Goal: Navigation & Orientation: Understand site structure

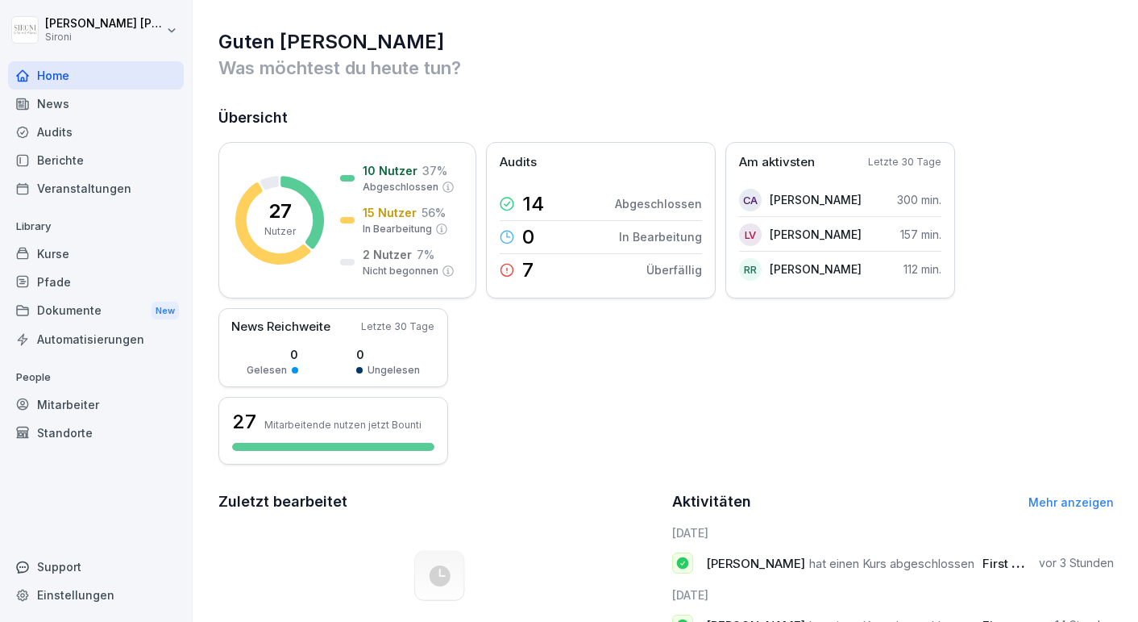
click at [93, 308] on div "Dokumente New" at bounding box center [96, 311] width 176 height 30
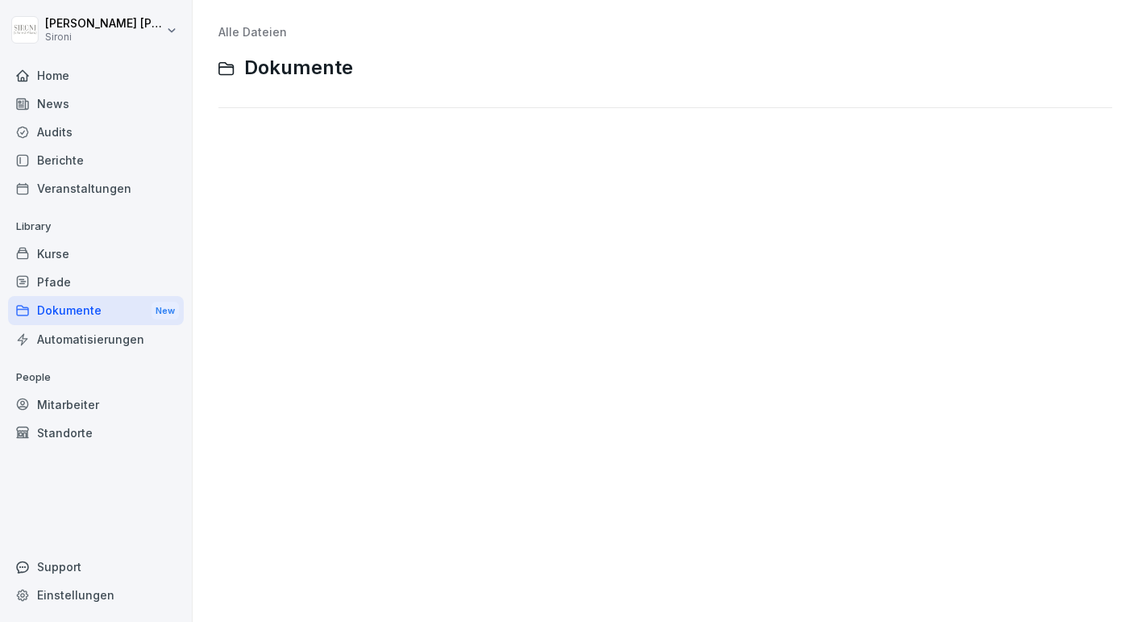
click at [57, 256] on div "Kurse" at bounding box center [96, 253] width 176 height 28
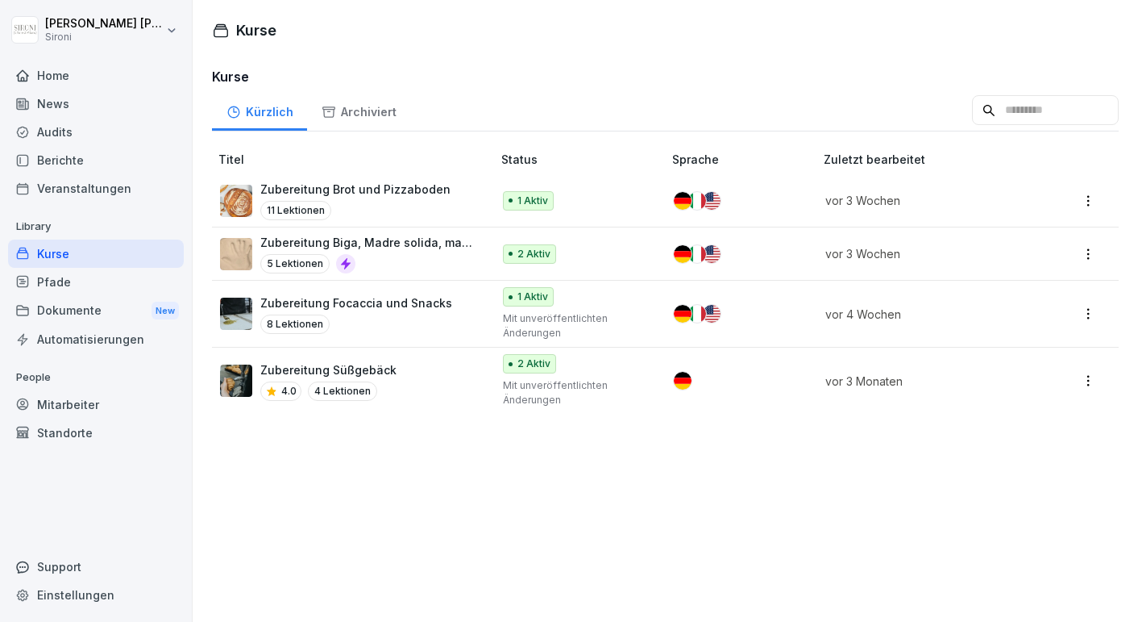
click at [61, 407] on div "Mitarbeiter" at bounding box center [96, 404] width 176 height 28
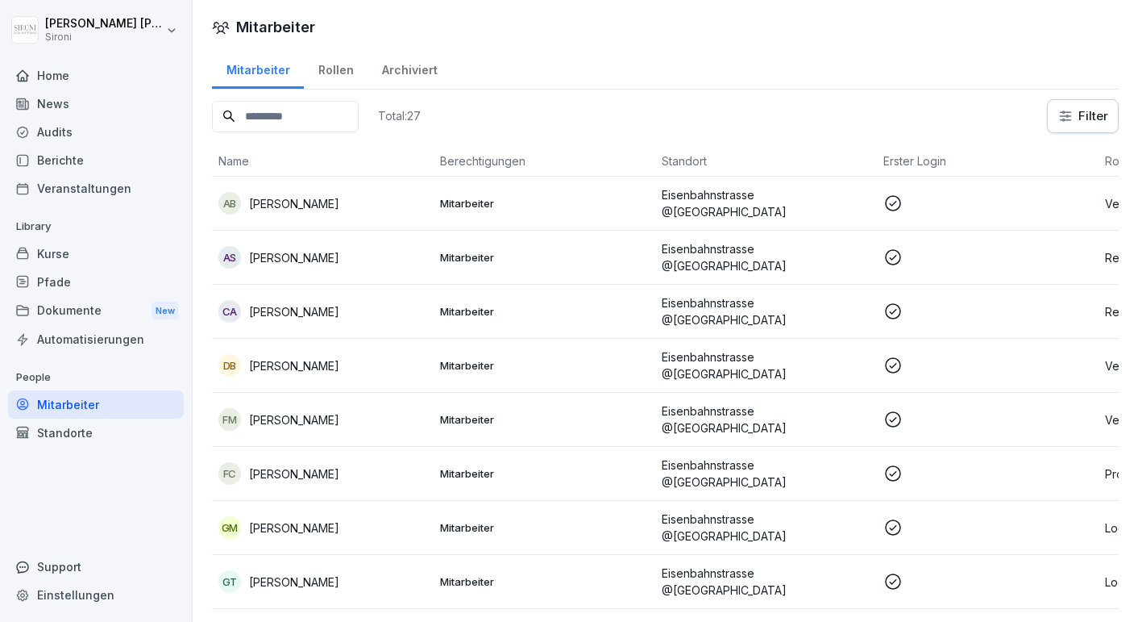
click at [325, 71] on div "Rollen" at bounding box center [336, 68] width 64 height 41
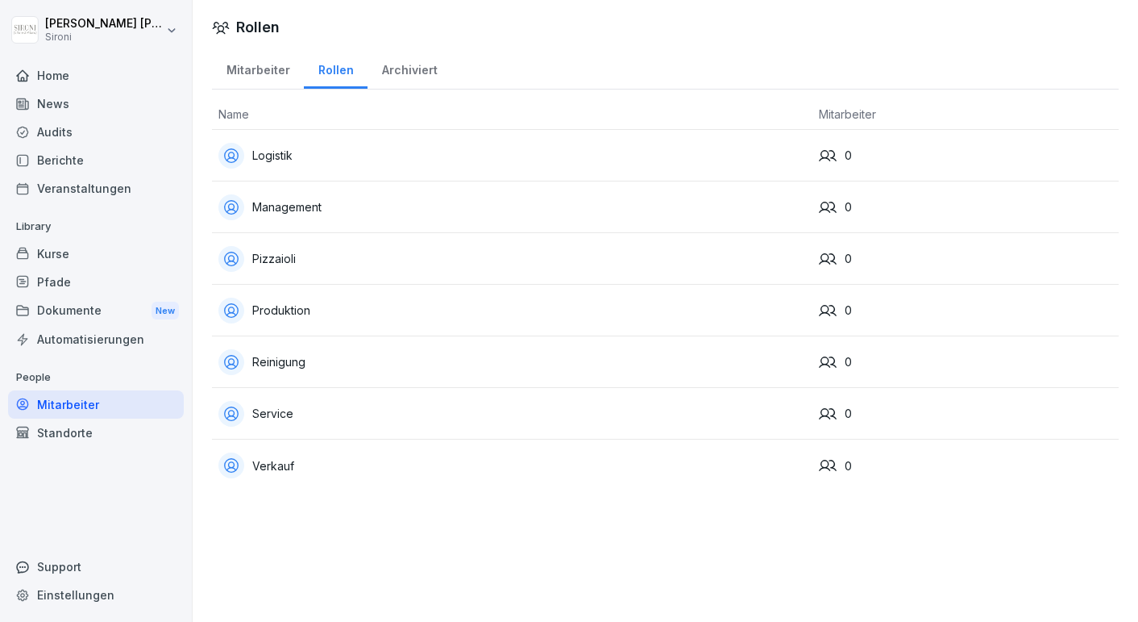
click at [380, 69] on div "Archiviert" at bounding box center [410, 68] width 84 height 41
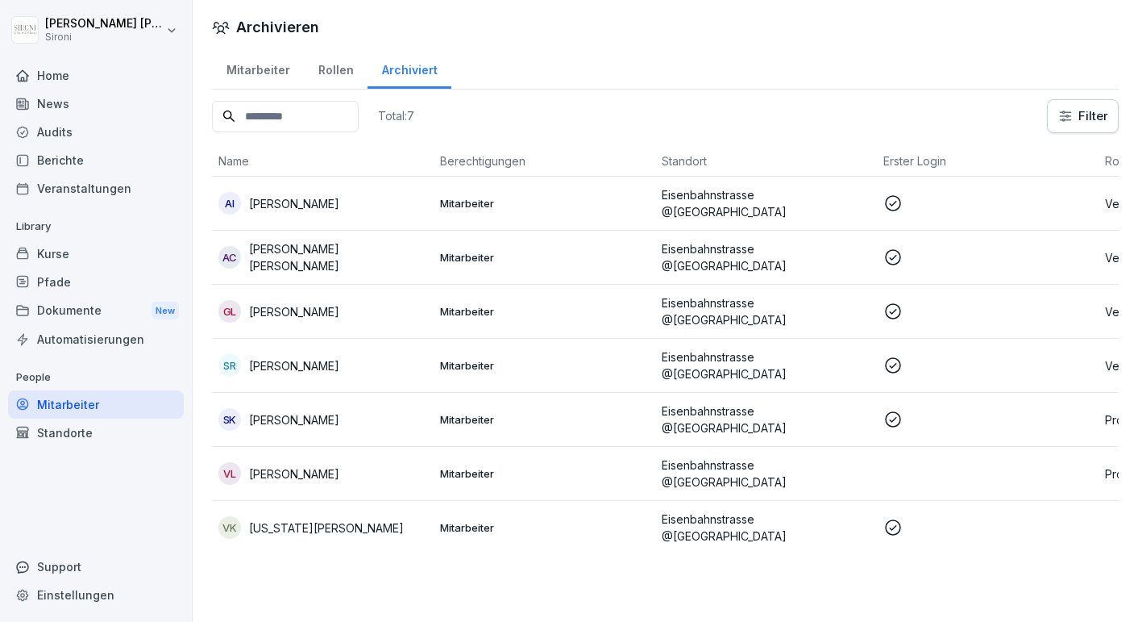
click at [319, 70] on div "Rollen" at bounding box center [336, 68] width 64 height 41
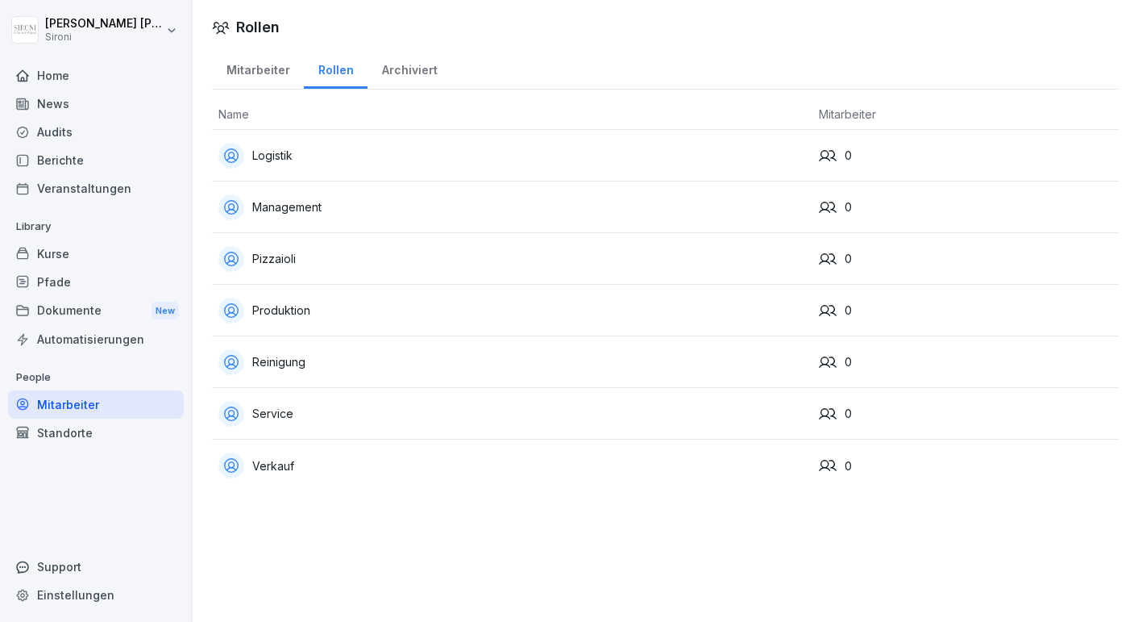
click at [78, 186] on div "Veranstaltungen" at bounding box center [96, 188] width 176 height 28
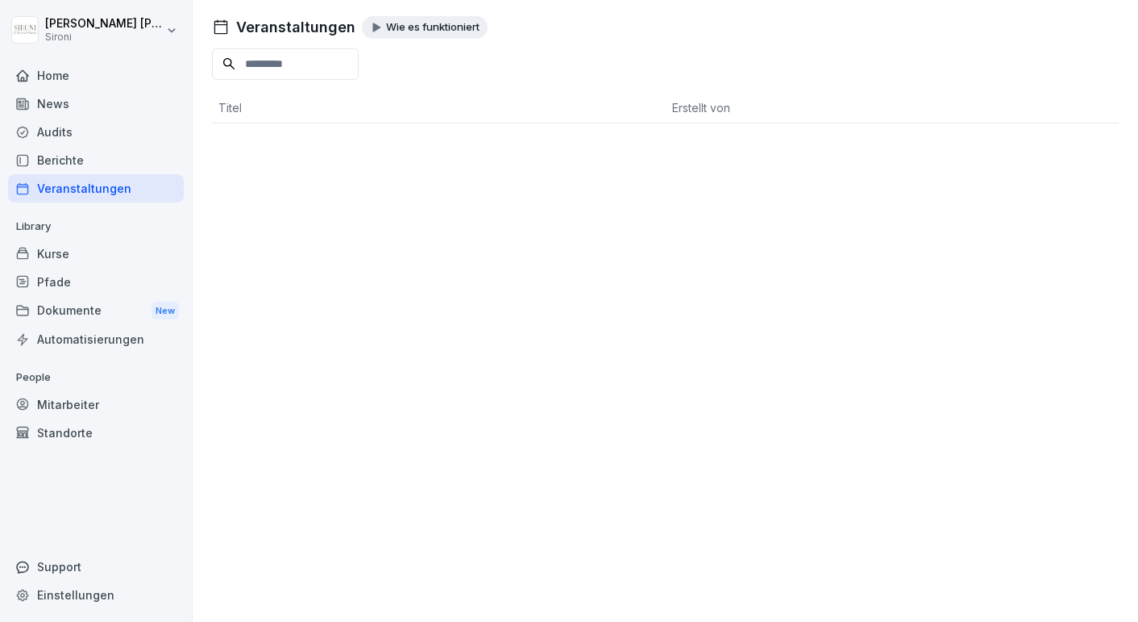
click at [66, 277] on div "Pfade" at bounding box center [96, 282] width 176 height 28
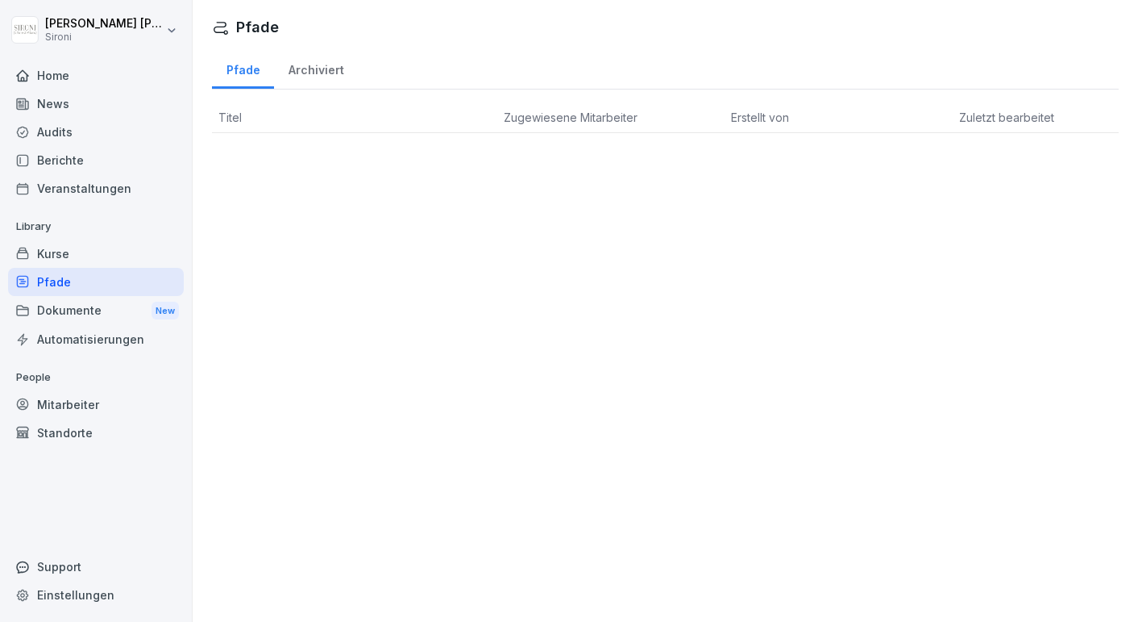
click at [67, 281] on div "Pfade" at bounding box center [96, 282] width 176 height 28
click at [66, 281] on div "Pfade" at bounding box center [96, 282] width 176 height 28
click at [71, 70] on div "Home" at bounding box center [96, 75] width 176 height 28
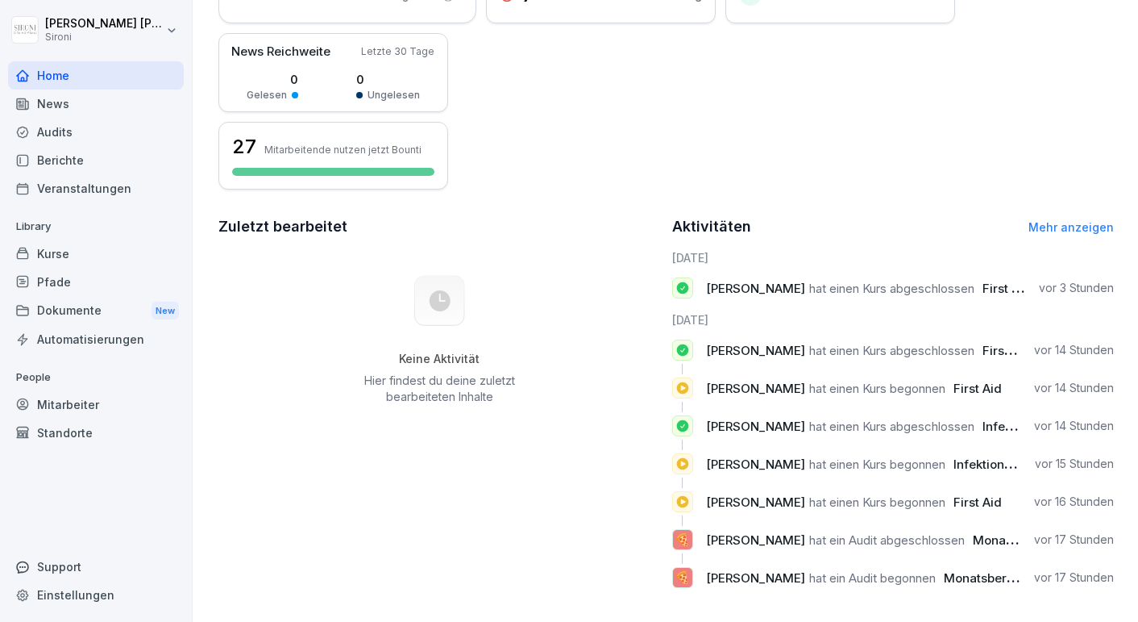
scroll to position [283, 0]
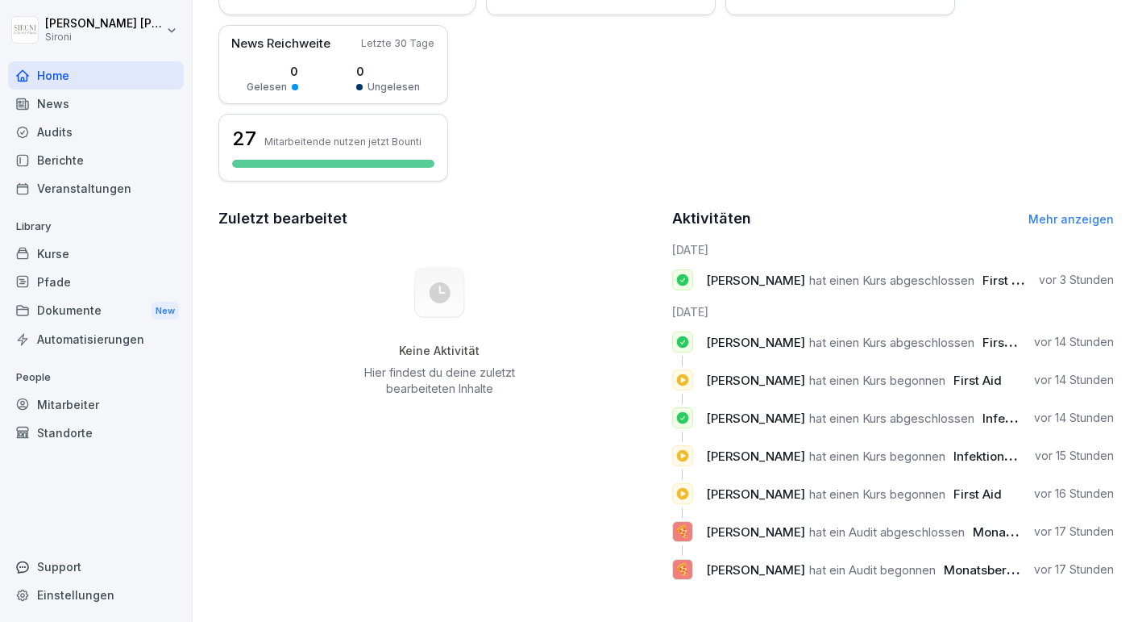
click at [57, 255] on div "Kurse" at bounding box center [96, 253] width 176 height 28
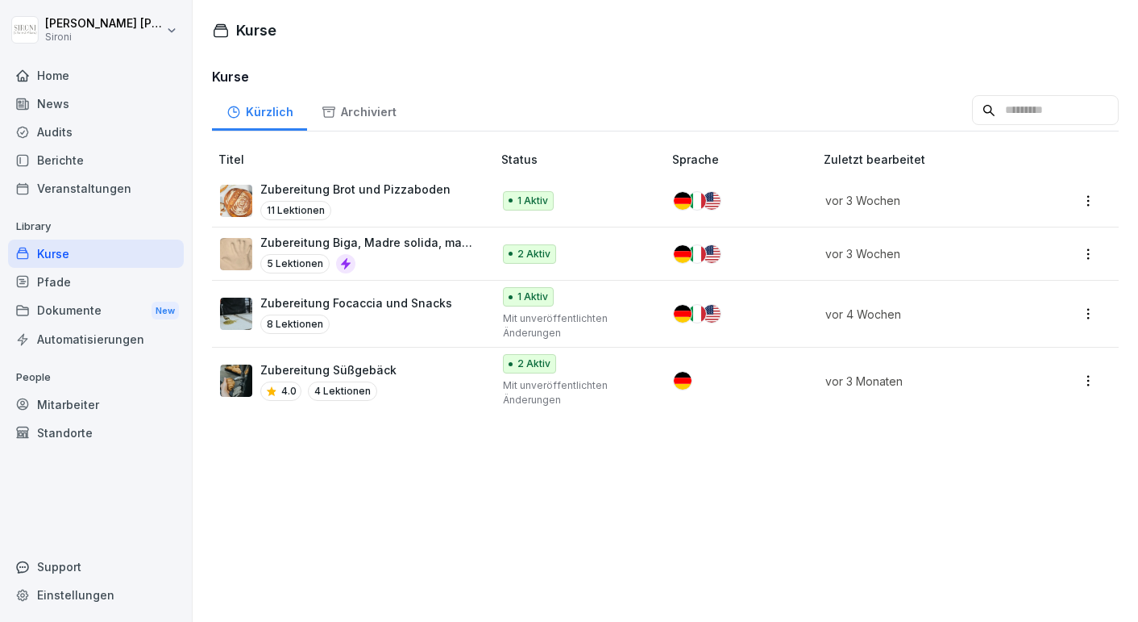
click at [64, 281] on div "Pfade" at bounding box center [96, 282] width 176 height 28
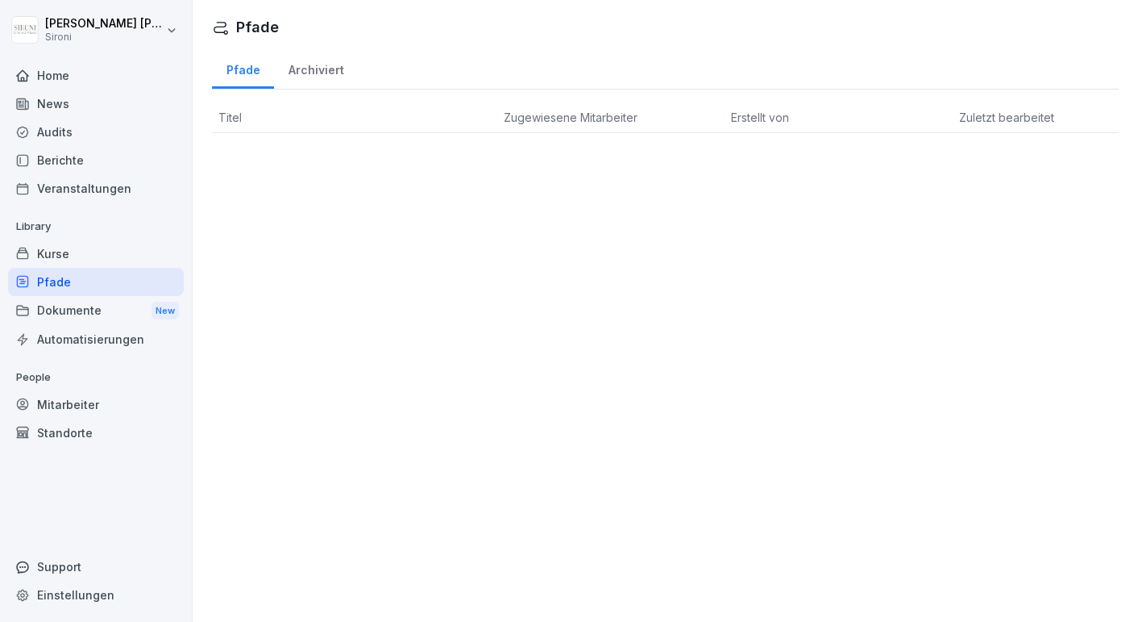
click at [69, 306] on div "Dokumente New" at bounding box center [96, 311] width 176 height 30
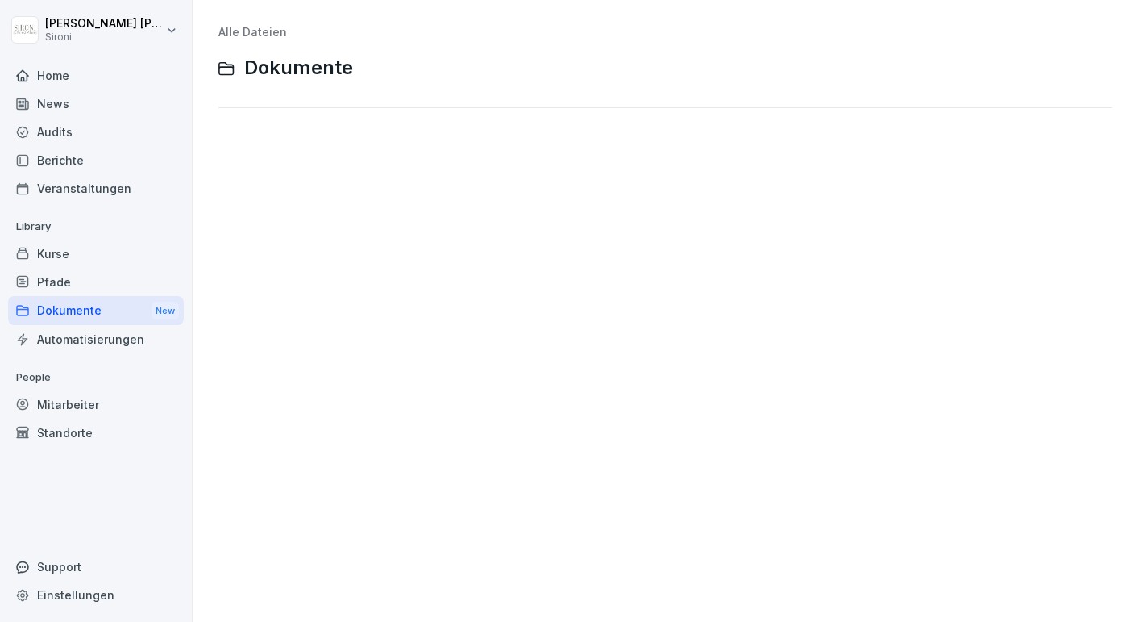
click at [58, 138] on div "Audits" at bounding box center [96, 132] width 176 height 28
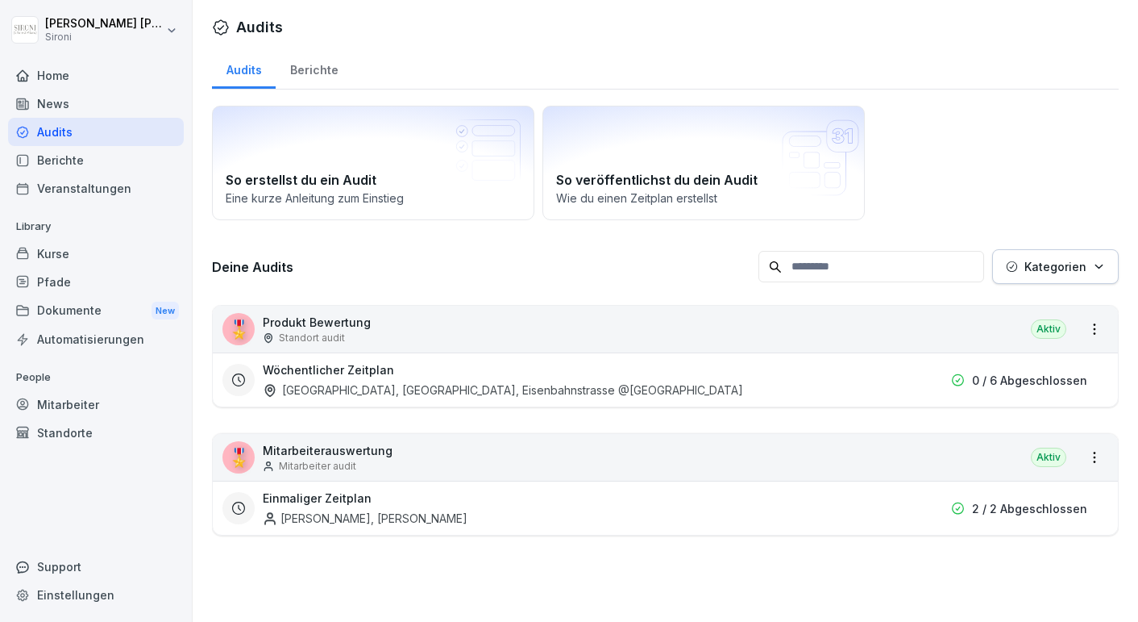
click at [73, 166] on div "Berichte" at bounding box center [96, 160] width 176 height 28
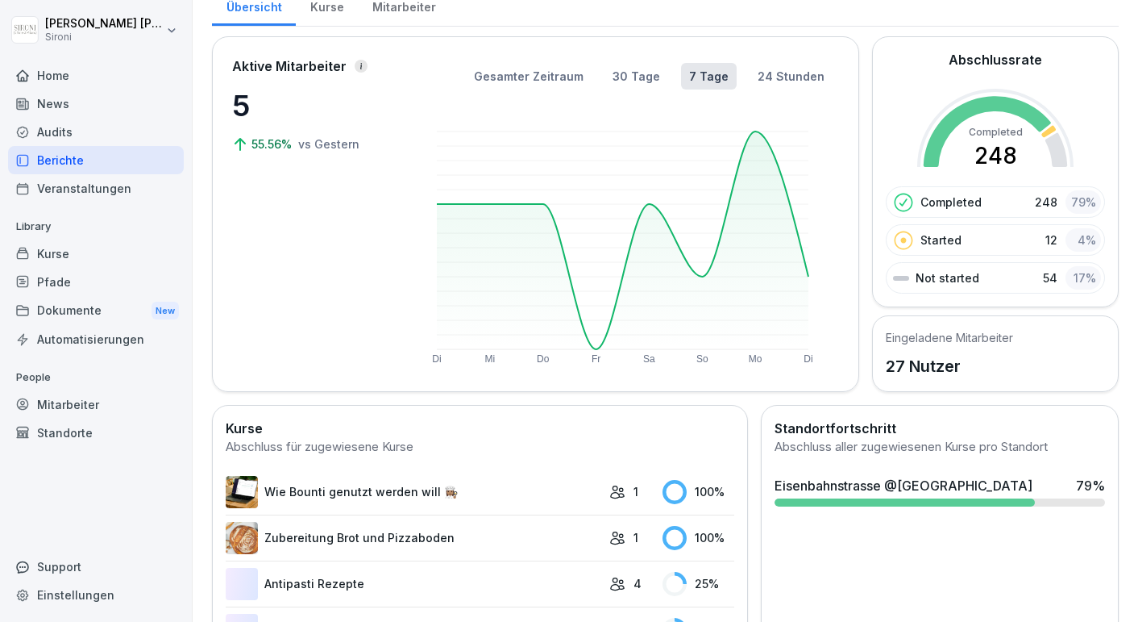
scroll to position [76, 0]
